Goal: Task Accomplishment & Management: Use online tool/utility

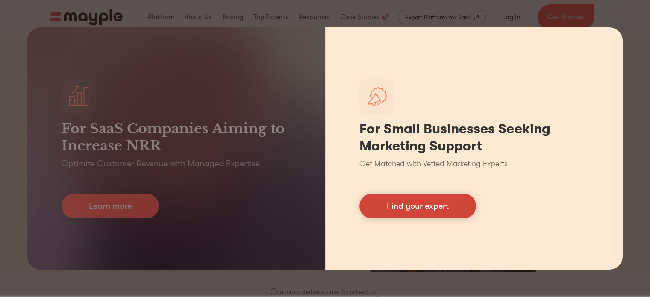
click at [429, 202] on link "Find your expert" at bounding box center [418, 206] width 117 height 25
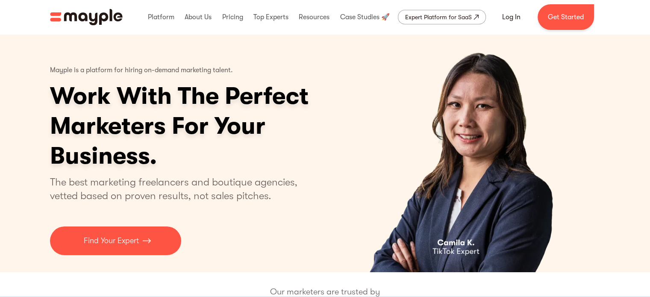
click at [178, 154] on h1 "Work With The Perfect Marketers For Your Business." at bounding box center [212, 126] width 325 height 90
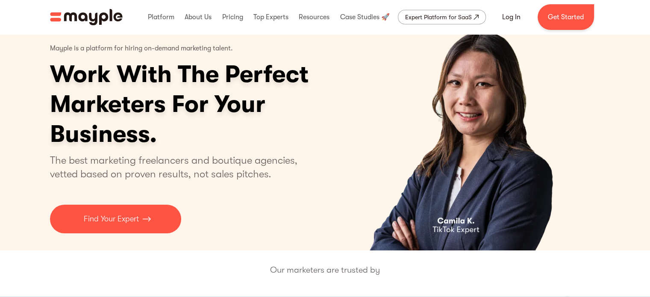
scroll to position [12, 0]
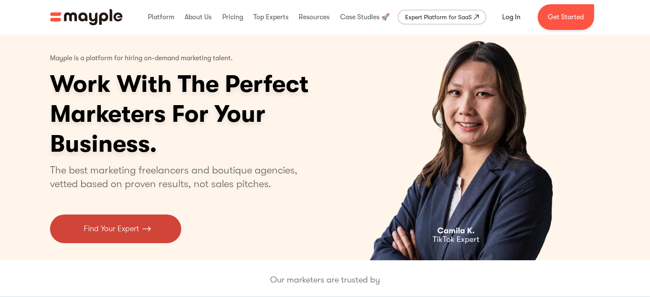
click at [117, 228] on p "Find Your Expert" at bounding box center [111, 229] width 55 height 12
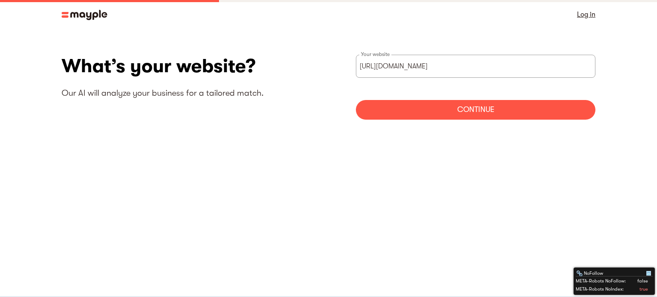
type input "[URL][DOMAIN_NAME]"
click at [458, 112] on div "Continue" at bounding box center [475, 110] width 239 height 20
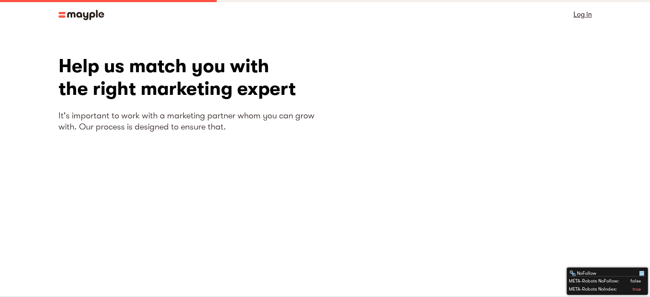
click at [72, 18] on img at bounding box center [82, 15] width 46 height 10
